Goal: Task Accomplishment & Management: Manage account settings

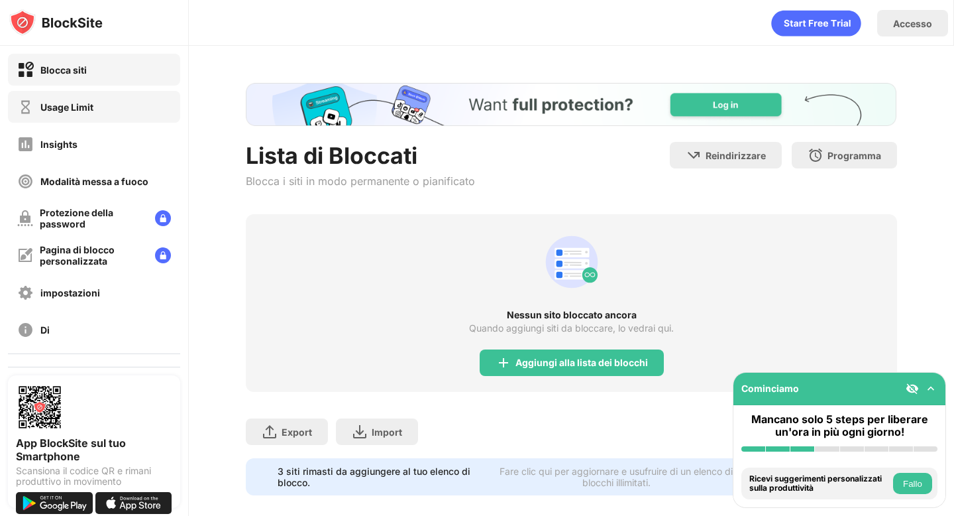
click at [70, 109] on div "Usage Limit" at bounding box center [66, 106] width 53 height 11
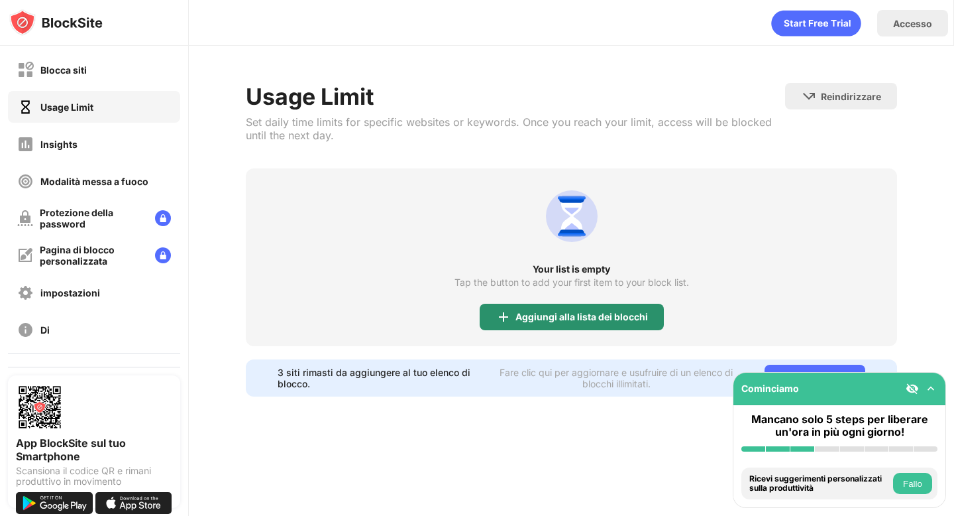
click at [587, 325] on div "Aggiungi alla lista dei blocchi" at bounding box center [572, 317] width 184 height 27
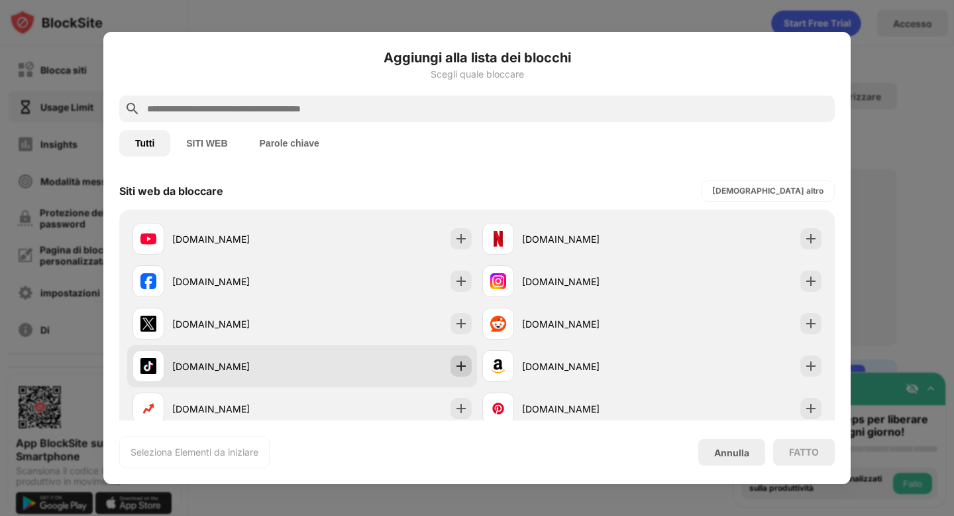
click at [465, 364] on img at bounding box center [461, 365] width 13 height 13
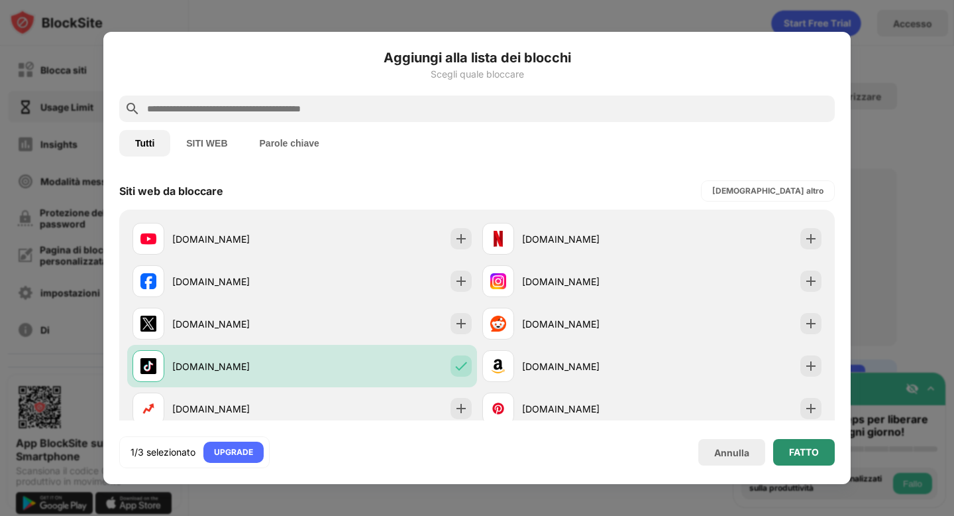
click at [800, 452] on div "FATTO" at bounding box center [804, 452] width 30 height 11
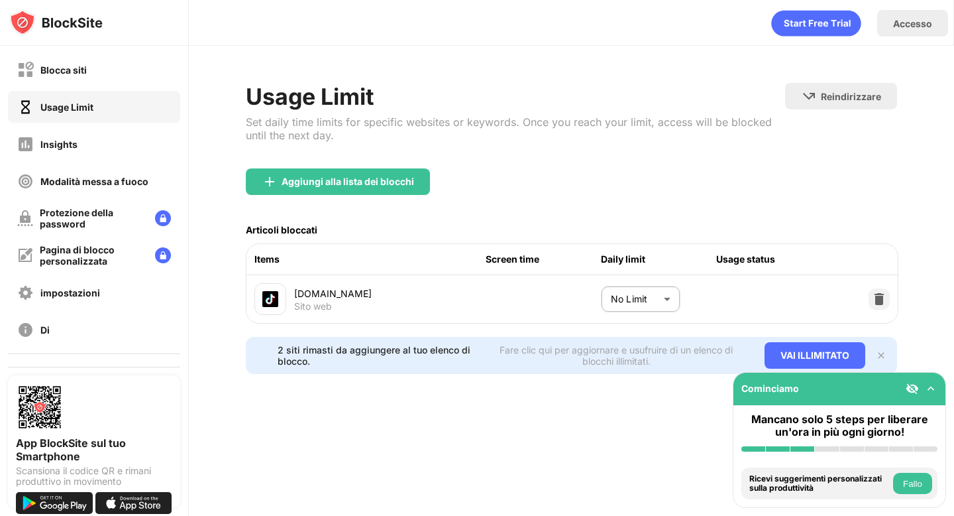
click at [646, 294] on body "Blocca siti Usage Limit Insights Modalità messa a fuoco Protezione della passwo…" at bounding box center [477, 258] width 954 height 516
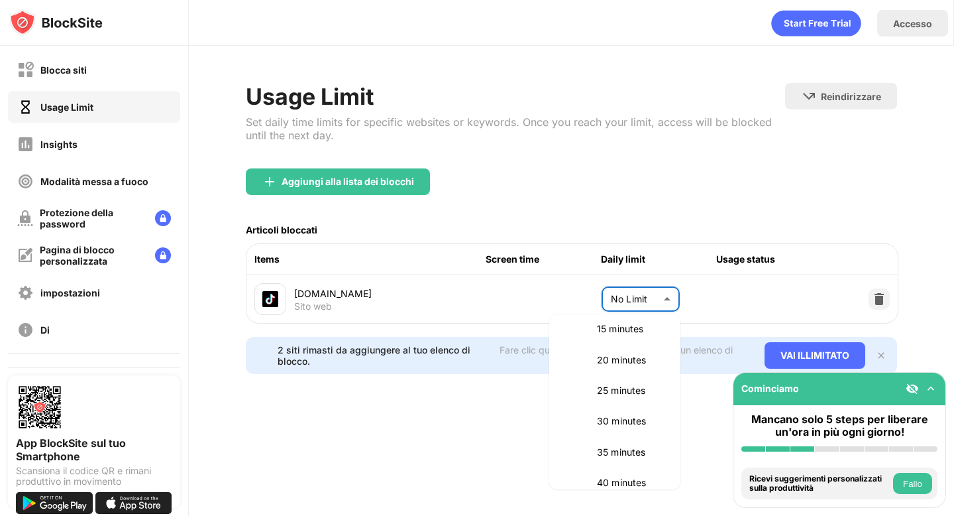
scroll to position [107, 0]
click at [632, 418] on p "30 minutes" at bounding box center [631, 419] width 68 height 15
type input "**"
